Goal: Task Accomplishment & Management: Manage account settings

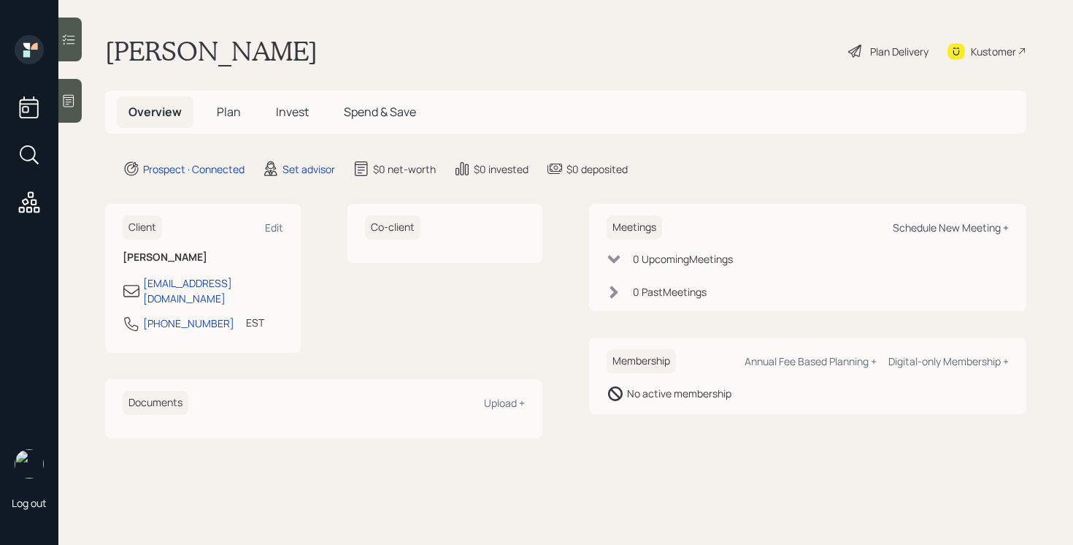
click at [899, 233] on div "Schedule New Meeting +" at bounding box center [951, 228] width 116 height 14
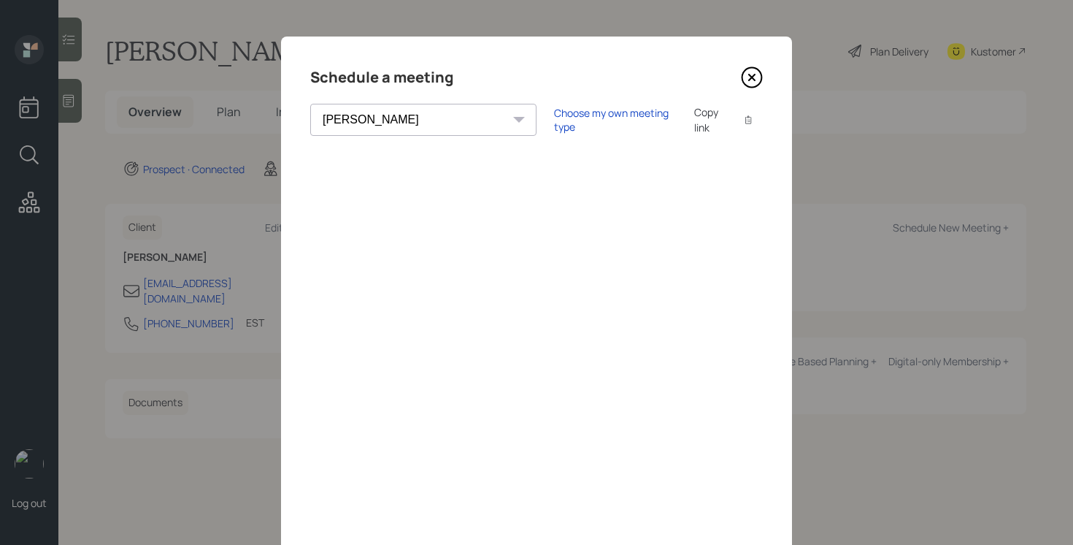
click at [421, 118] on div "[PERSON_NAME] [PERSON_NAME] [PERSON_NAME] [PERSON_NAME] [PERSON_NAME] [PERSON_N…" at bounding box center [423, 120] width 226 height 32
click at [404, 120] on select "[PERSON_NAME] [PERSON_NAME] [PERSON_NAME] [PERSON_NAME] [PERSON_NAME] [PERSON_N…" at bounding box center [423, 120] width 226 height 32
select select "205a2f49-d305-4782-8e90-e36bafbe5565"
click at [310, 104] on select "[PERSON_NAME] [PERSON_NAME] [PERSON_NAME] [PERSON_NAME] [PERSON_NAME] [PERSON_N…" at bounding box center [423, 120] width 226 height 32
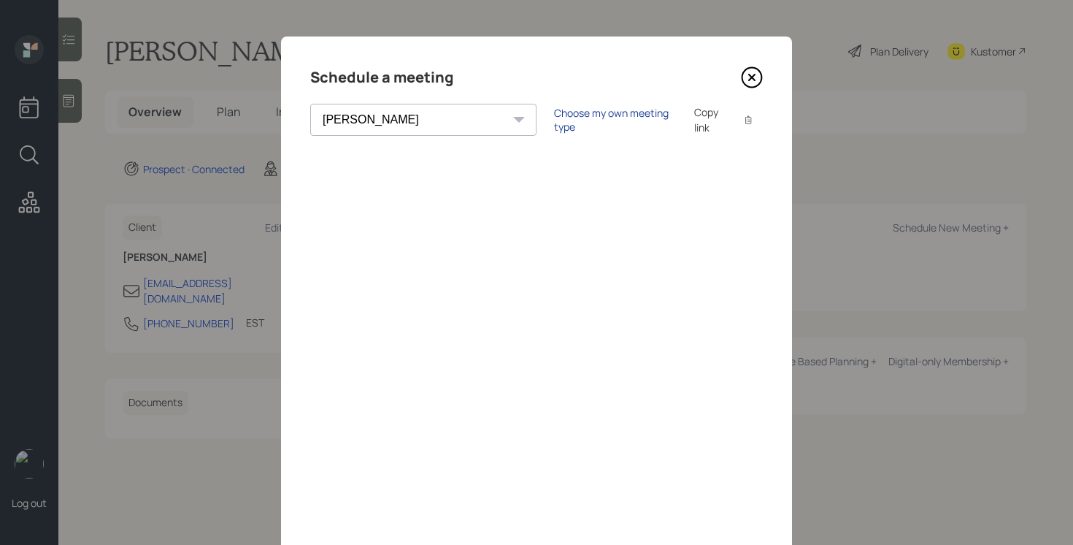
click at [554, 119] on div "Choose my own meeting type" at bounding box center [615, 120] width 123 height 28
click at [751, 77] on icon at bounding box center [752, 77] width 22 height 22
